Goal: Information Seeking & Learning: Learn about a topic

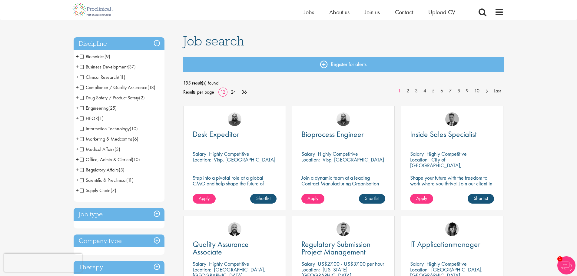
scroll to position [30, 0]
click at [97, 76] on span "Clinical Research" at bounding box center [99, 77] width 38 height 6
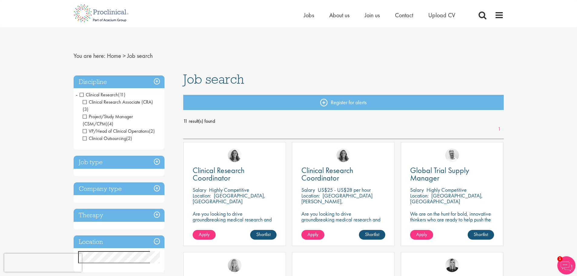
click at [81, 94] on span "Clinical Research" at bounding box center [99, 95] width 38 height 6
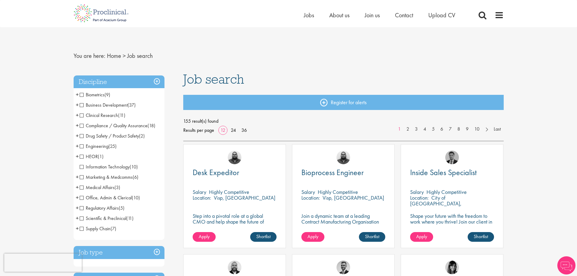
click at [82, 125] on span "Compliance / Quality Assurance" at bounding box center [114, 125] width 68 height 6
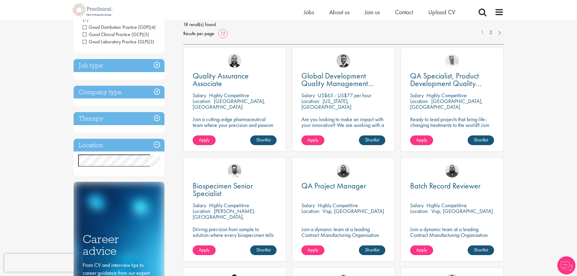
scroll to position [91, 0]
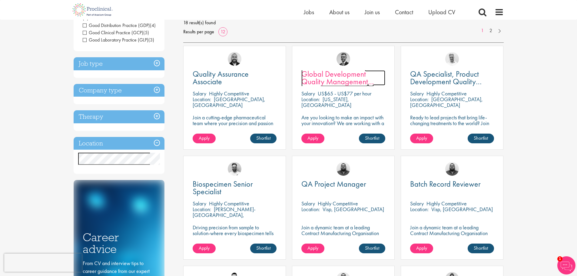
click at [336, 76] on span "Global Development Quality Management (GCP)" at bounding box center [338, 81] width 72 height 25
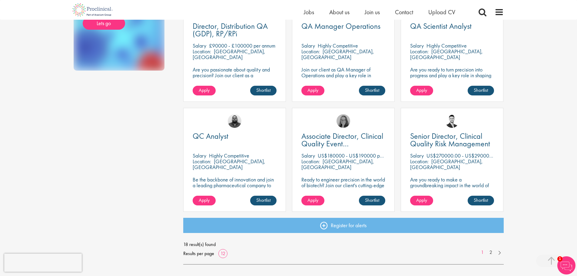
scroll to position [364, 0]
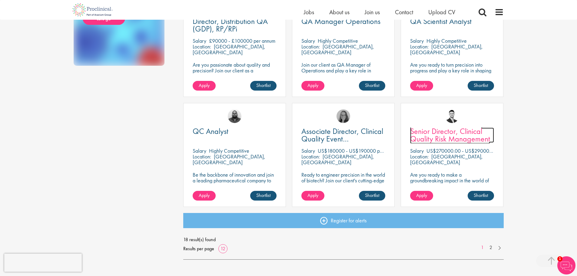
click at [448, 134] on span "Senior Director, Clinical Quality Risk Management" at bounding box center [450, 135] width 80 height 18
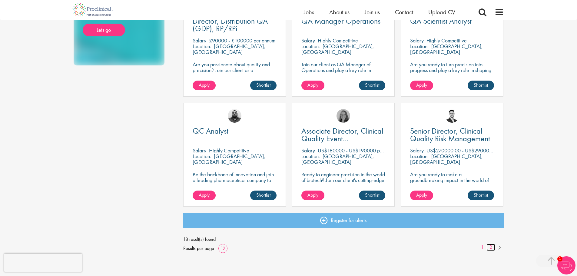
click at [492, 245] on link "2" at bounding box center [491, 247] width 9 height 7
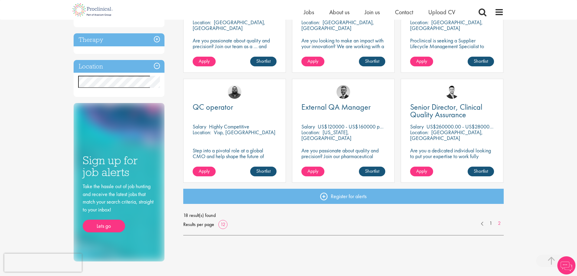
scroll to position [182, 0]
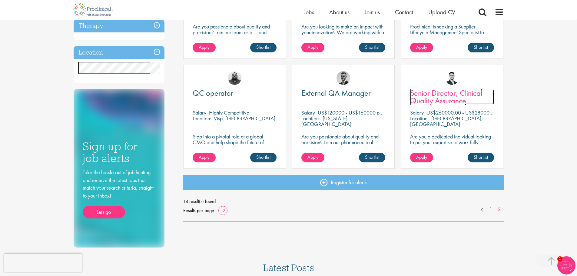
click at [439, 97] on span "Senior Director, Clinical Quality Assurance" at bounding box center [446, 97] width 72 height 18
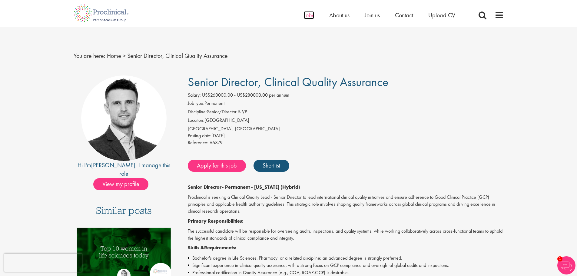
click at [308, 14] on span "Jobs" at bounding box center [309, 15] width 10 height 8
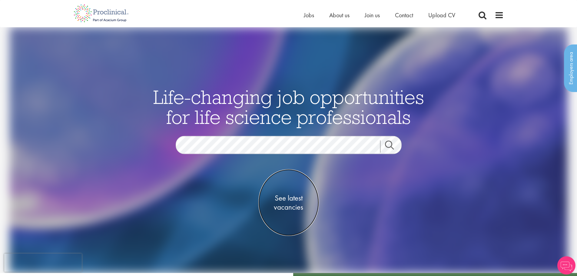
click at [294, 199] on span "See latest vacancies" at bounding box center [288, 203] width 61 height 18
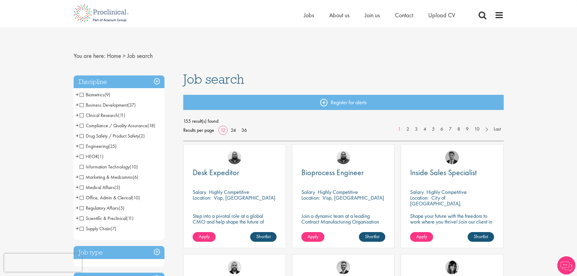
click at [81, 125] on span "Compliance / Quality Assurance" at bounding box center [114, 125] width 68 height 6
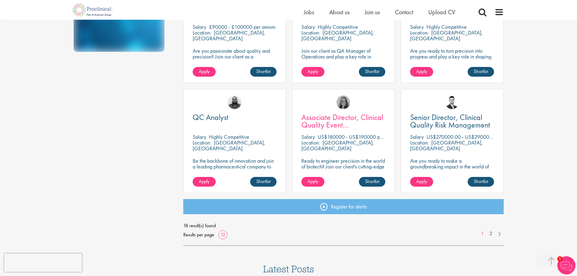
scroll to position [364, 0]
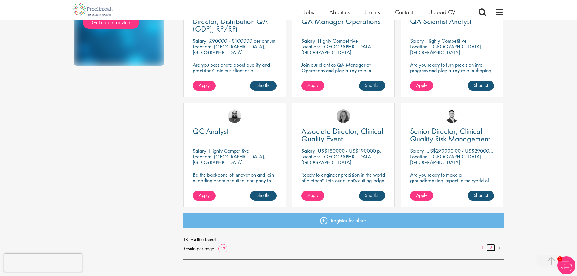
click at [491, 247] on link "2" at bounding box center [491, 247] width 9 height 7
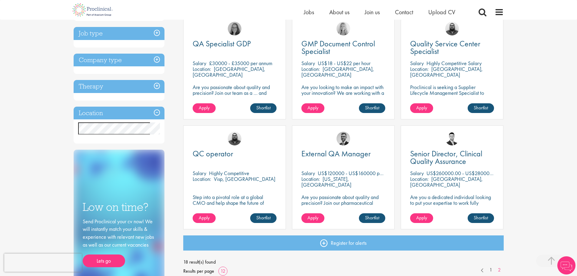
scroll to position [30, 0]
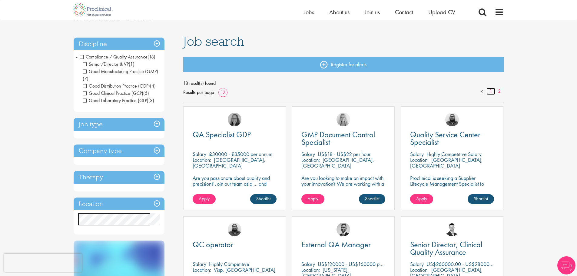
click at [491, 92] on link "1" at bounding box center [491, 91] width 9 height 7
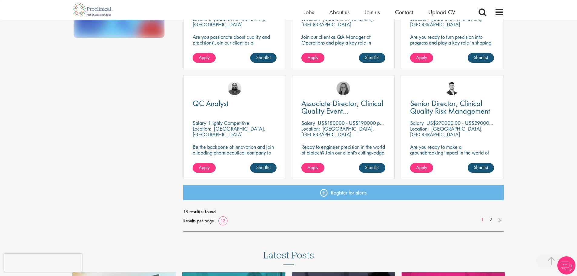
scroll to position [397, 0]
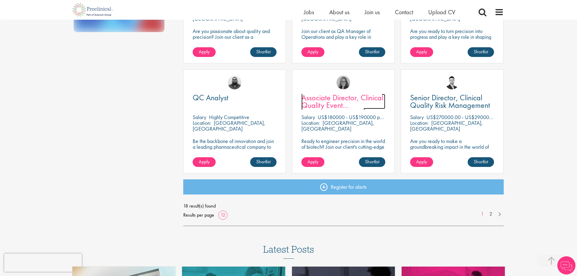
click at [329, 105] on span "Associate Director, Clinical Quality Event Management (GCP)" at bounding box center [343, 104] width 82 height 25
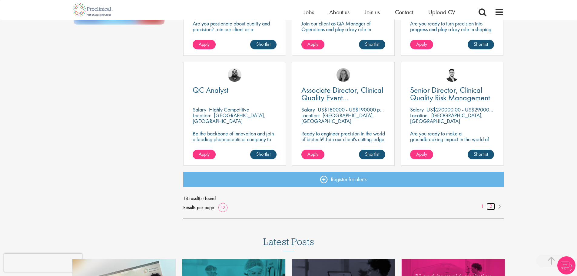
click at [489, 205] on link "2" at bounding box center [491, 206] width 9 height 7
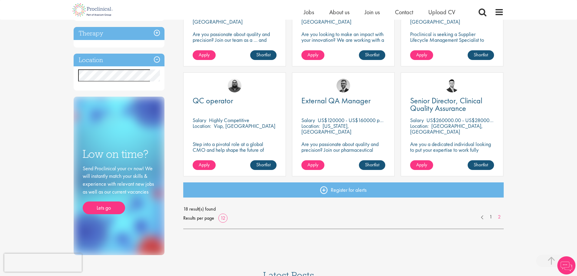
scroll to position [182, 0]
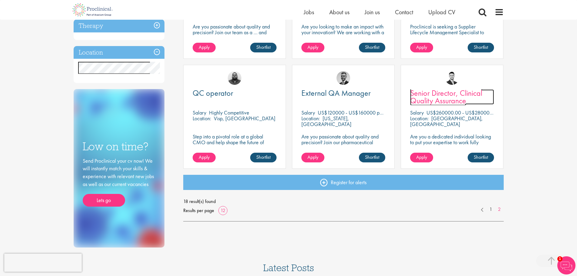
click at [444, 98] on span "Senior Director, Clinical Quality Assurance" at bounding box center [446, 97] width 72 height 18
